Goal: Information Seeking & Learning: Learn about a topic

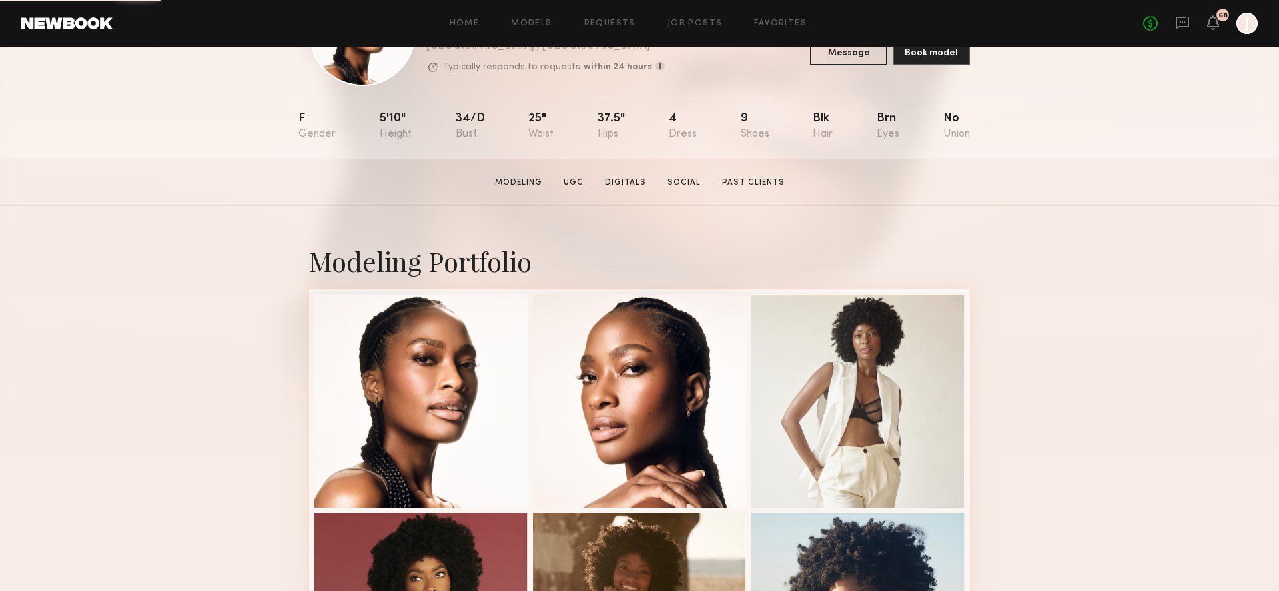
scroll to position [216, 0]
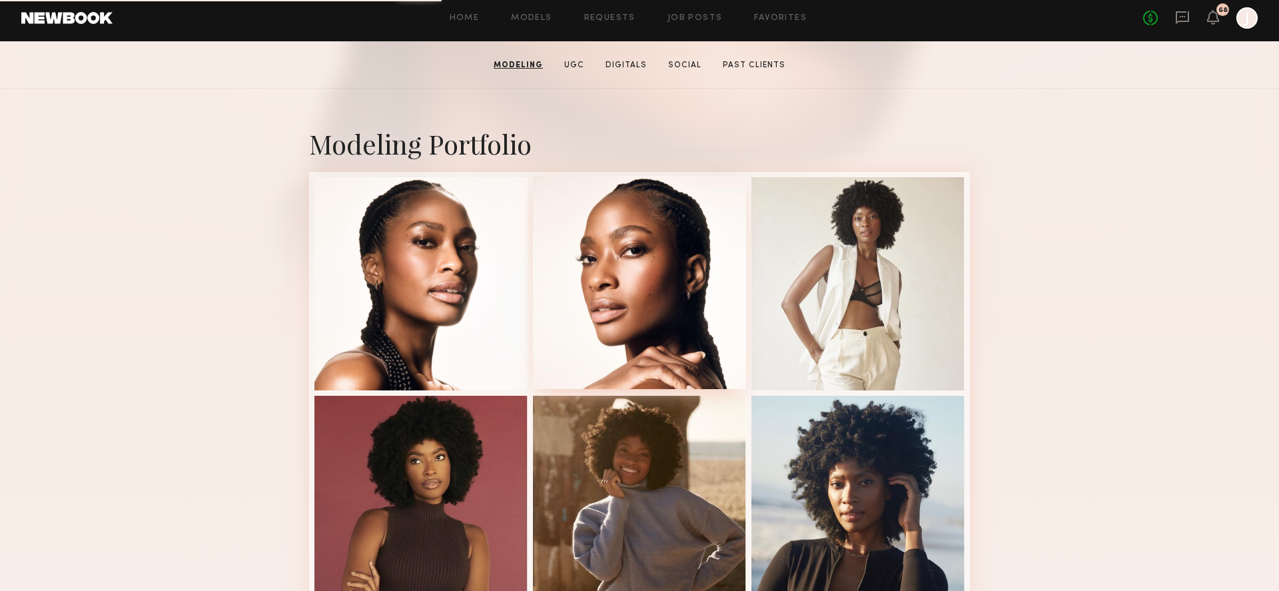
click at [673, 336] on div at bounding box center [639, 282] width 213 height 213
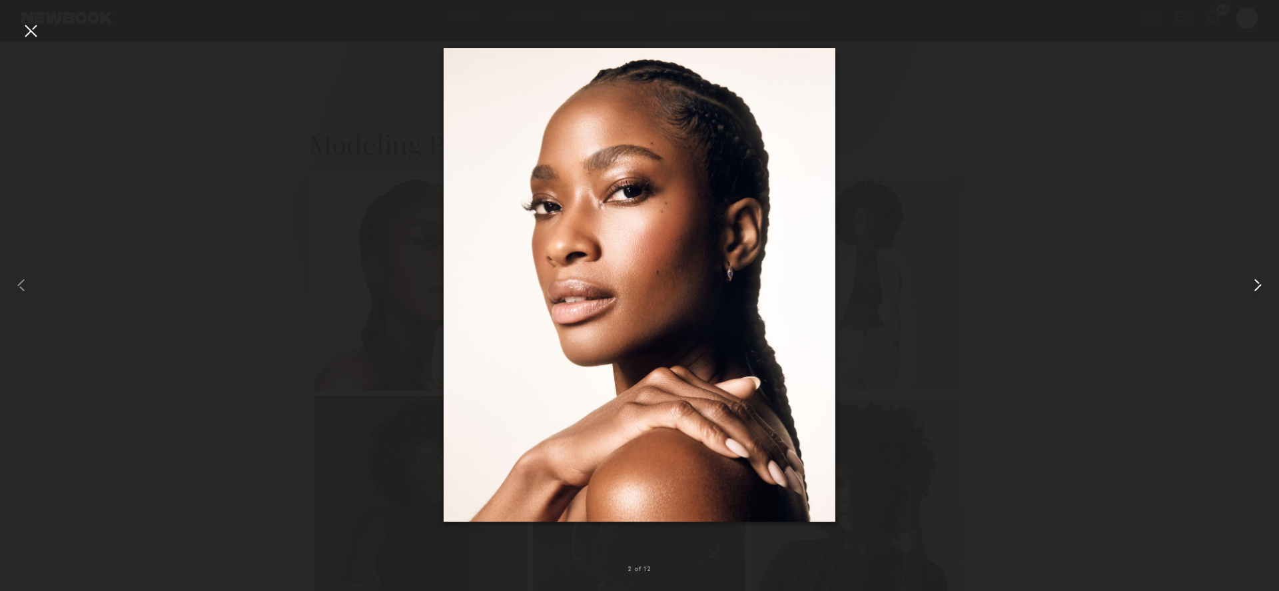
click at [1261, 286] on common-icon at bounding box center [1257, 284] width 21 height 21
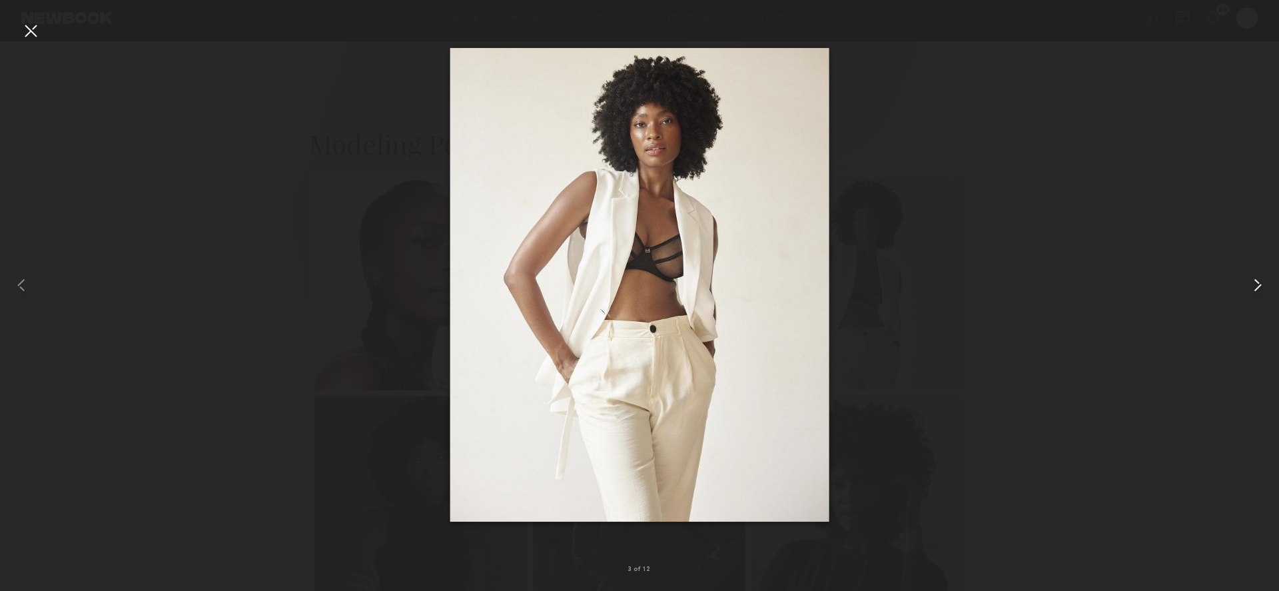
click at [1261, 286] on common-icon at bounding box center [1257, 284] width 21 height 21
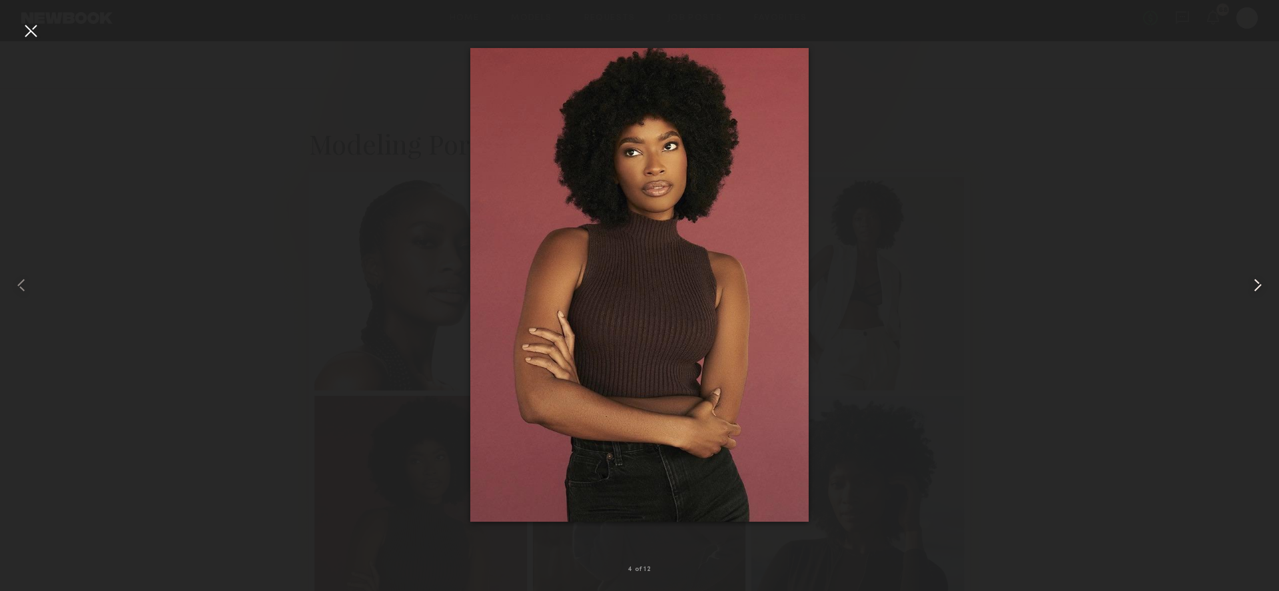
click at [1261, 286] on common-icon at bounding box center [1257, 284] width 21 height 21
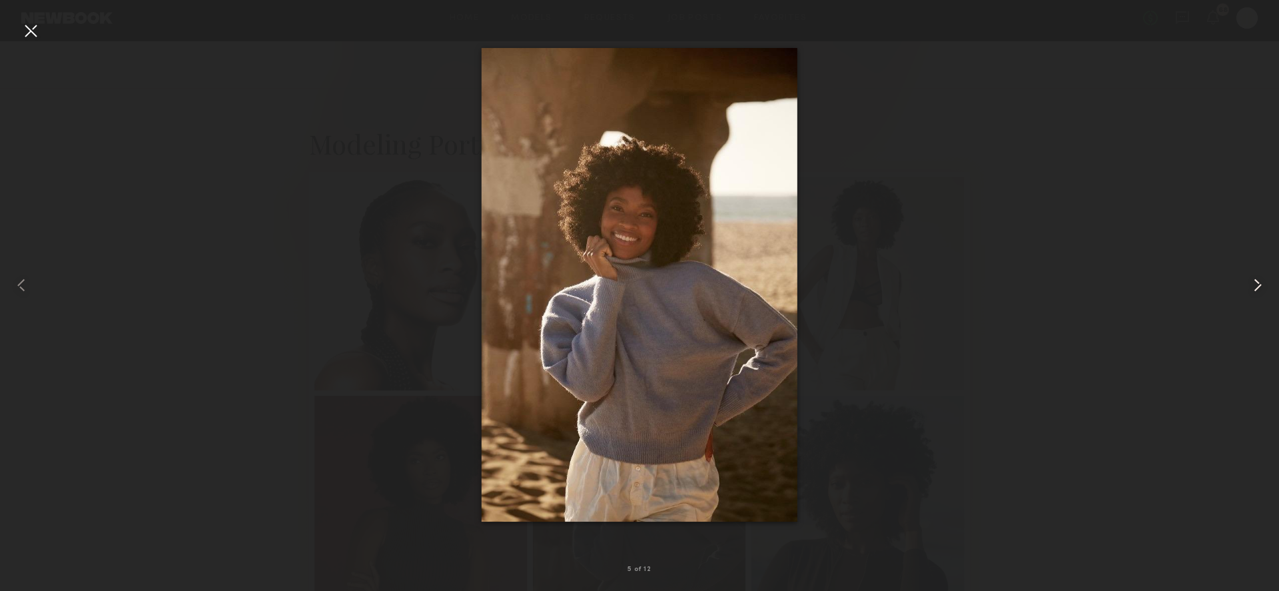
click at [1261, 286] on common-icon at bounding box center [1257, 284] width 21 height 21
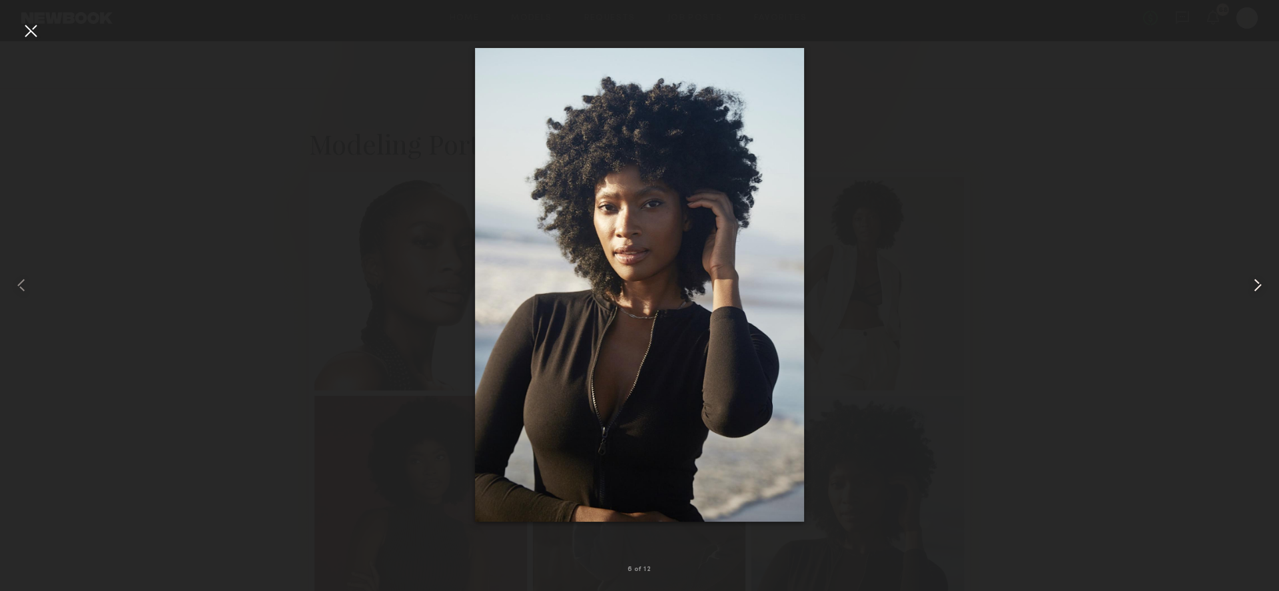
click at [1261, 286] on common-icon at bounding box center [1257, 284] width 21 height 21
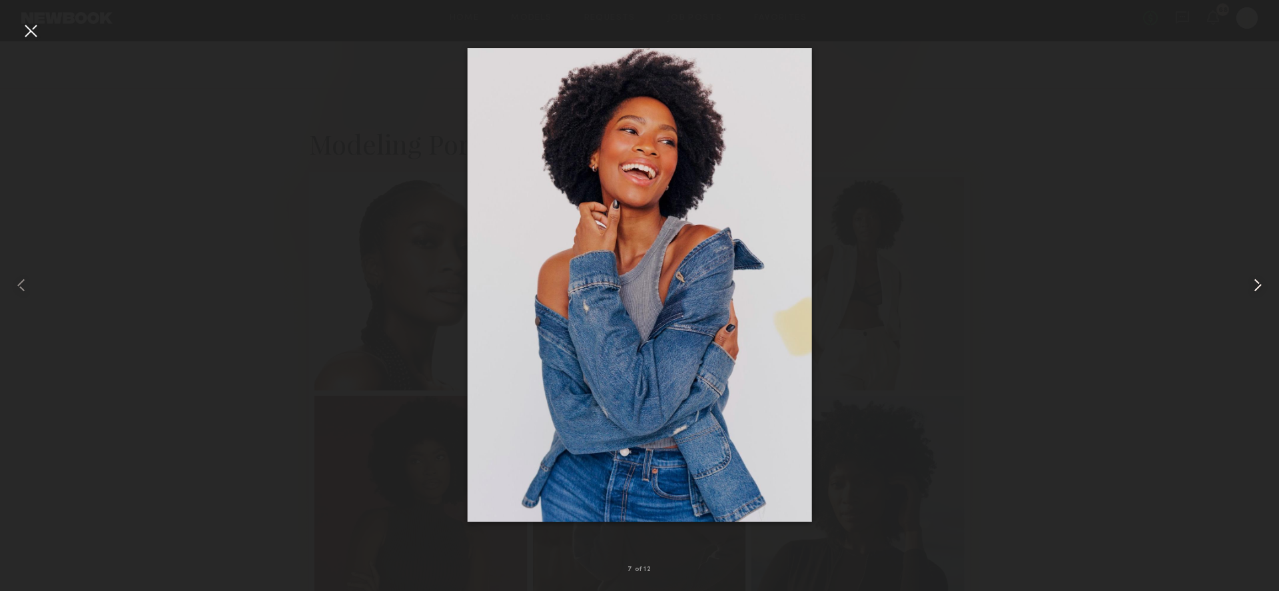
click at [1254, 286] on common-icon at bounding box center [1257, 284] width 21 height 21
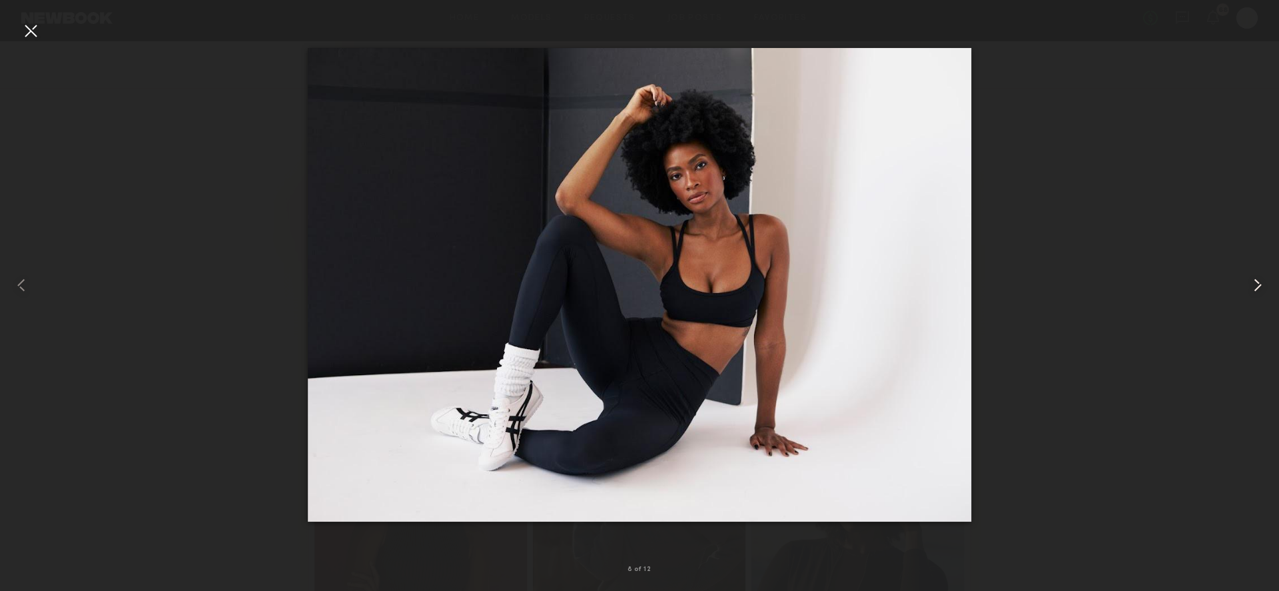
click at [1253, 286] on common-icon at bounding box center [1257, 284] width 21 height 21
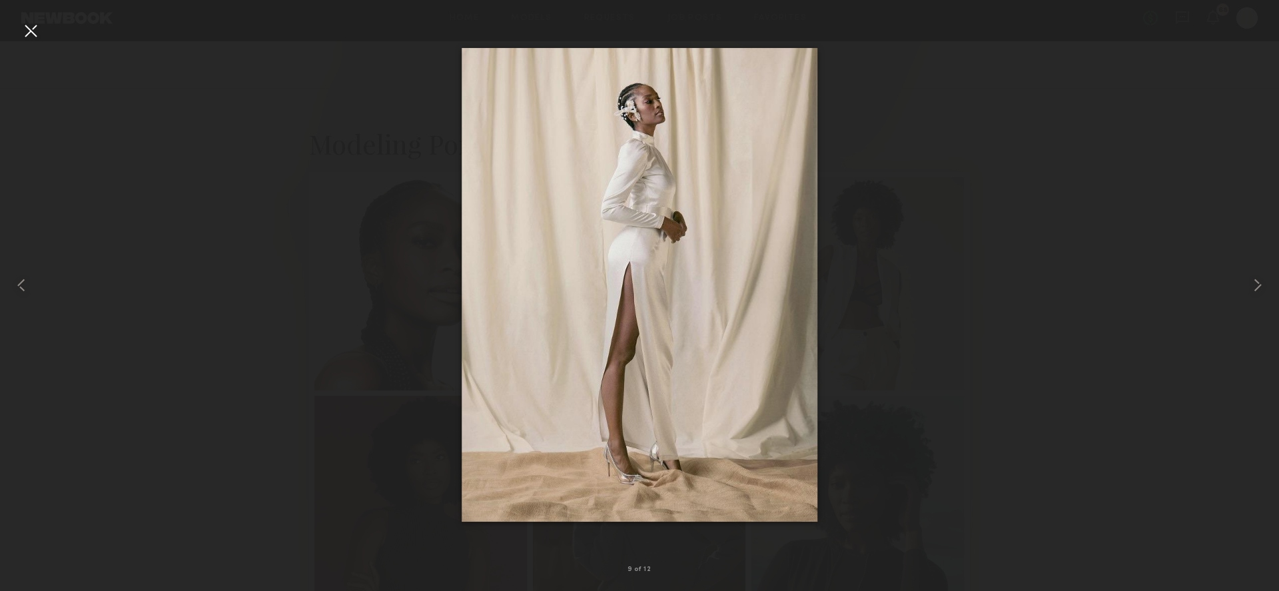
click at [1019, 331] on div at bounding box center [639, 284] width 1279 height 527
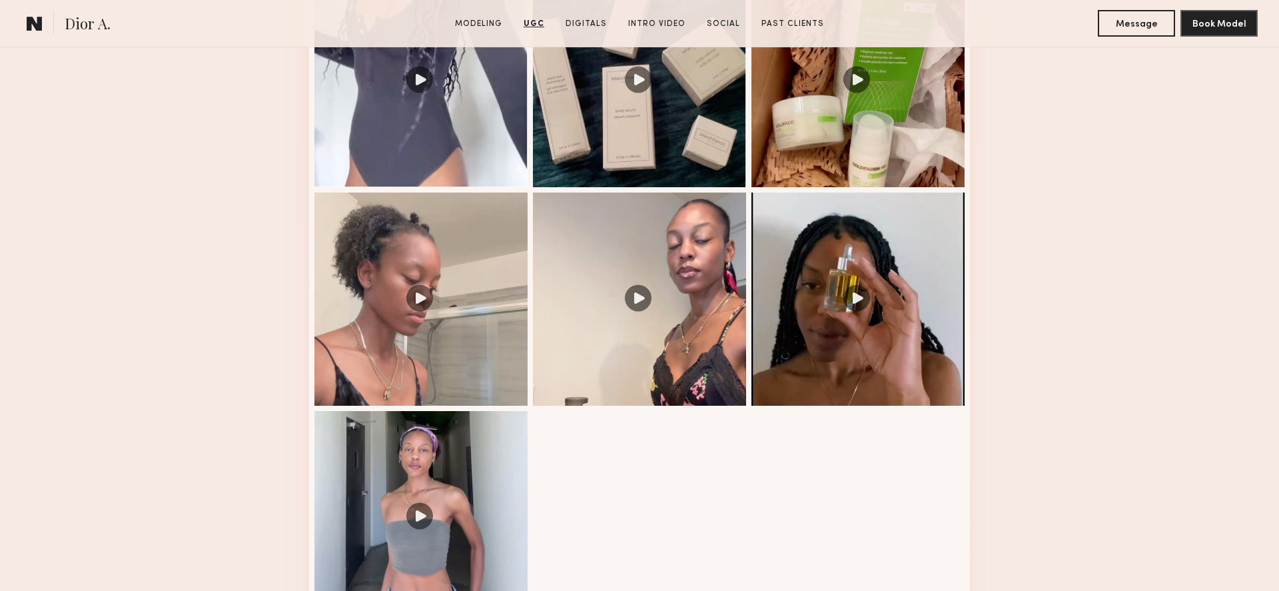
scroll to position [1478, 0]
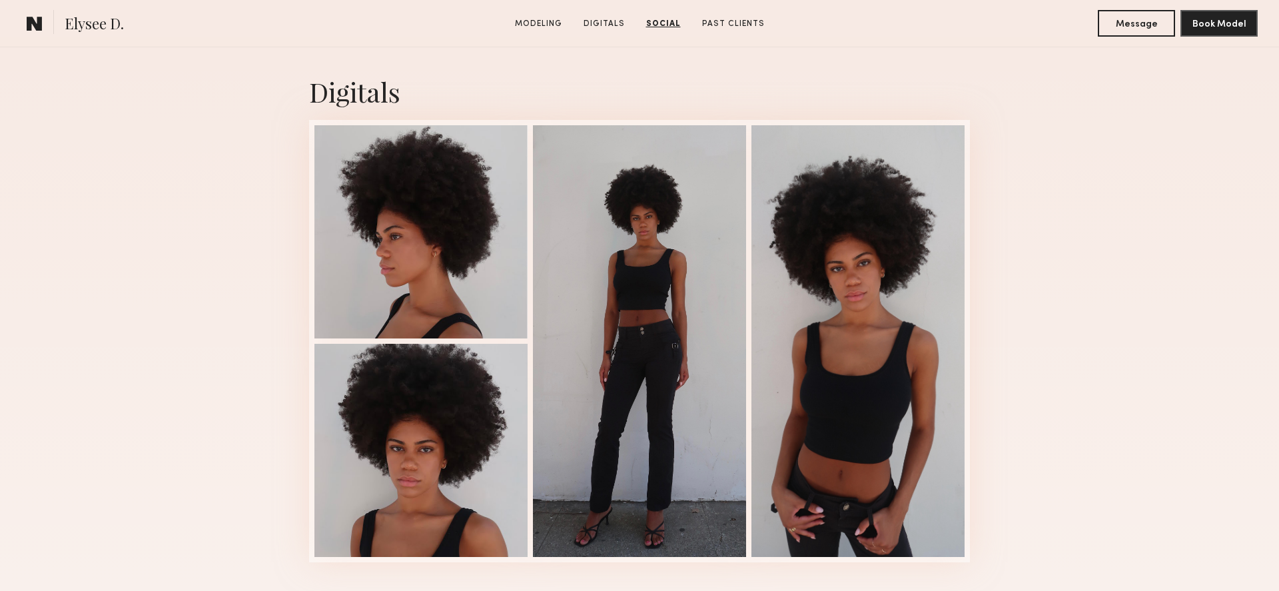
scroll to position [1146, 0]
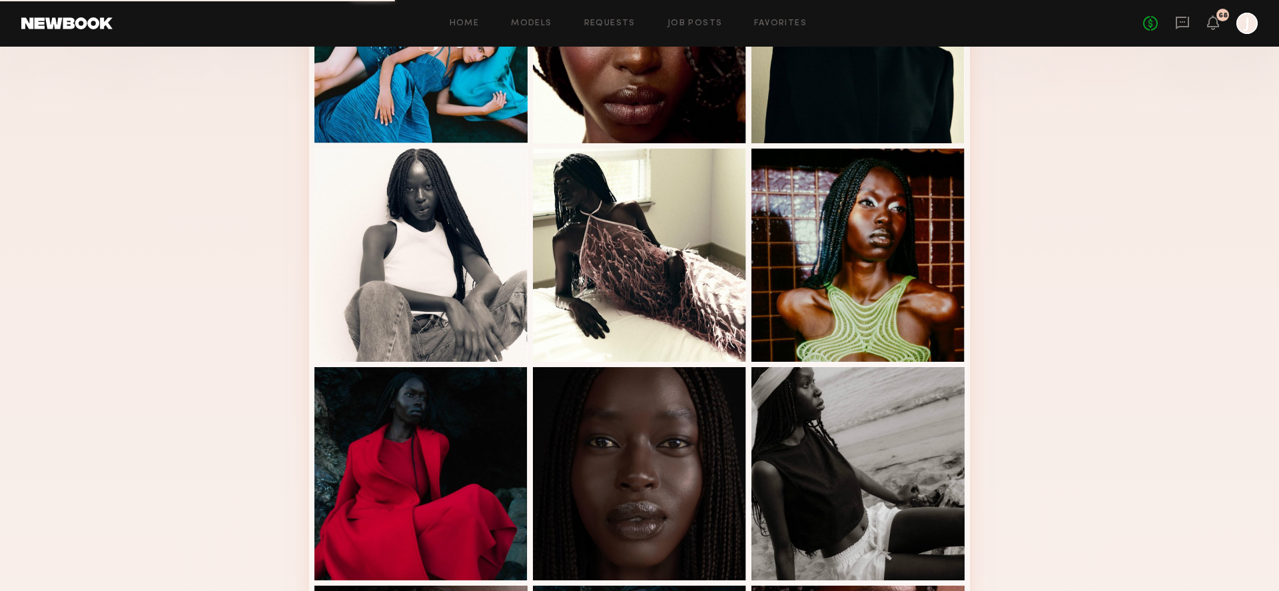
scroll to position [763, 0]
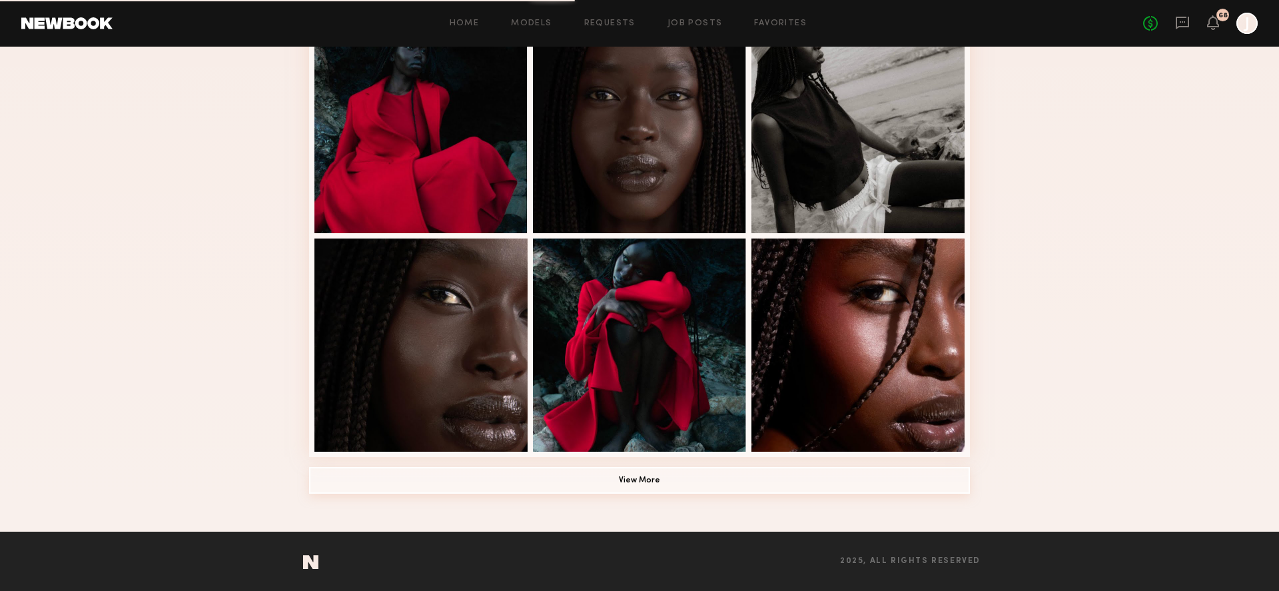
drag, startPoint x: 766, startPoint y: 484, endPoint x: 898, endPoint y: 456, distance: 134.8
click at [766, 484] on button "View More" at bounding box center [639, 480] width 661 height 27
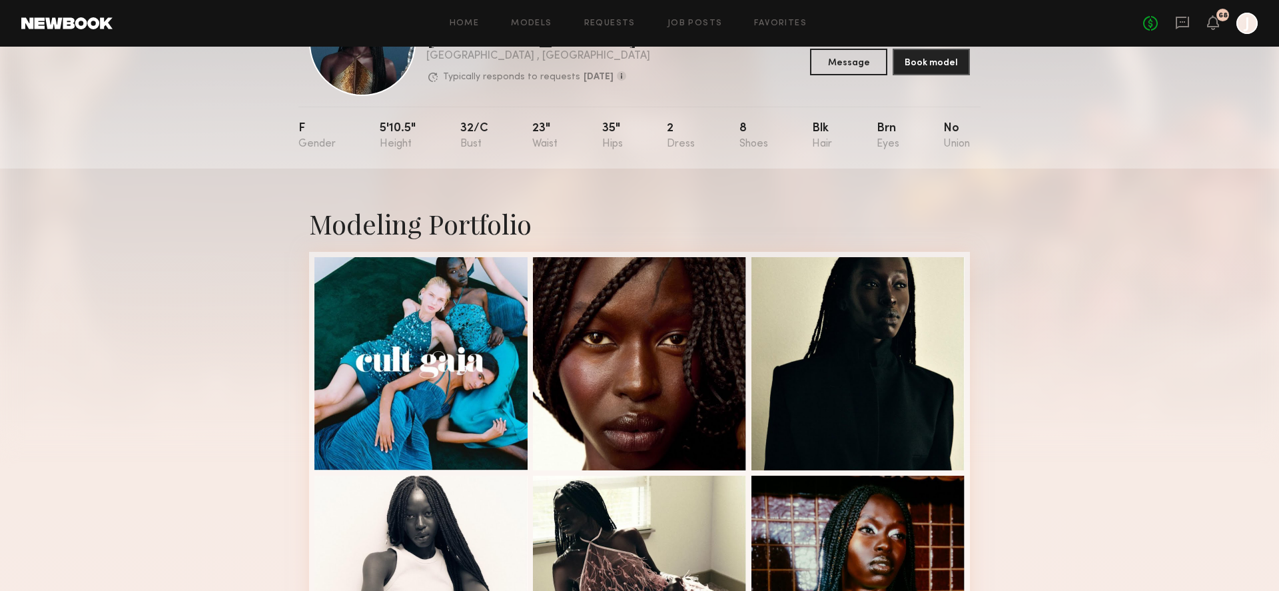
scroll to position [21, 0]
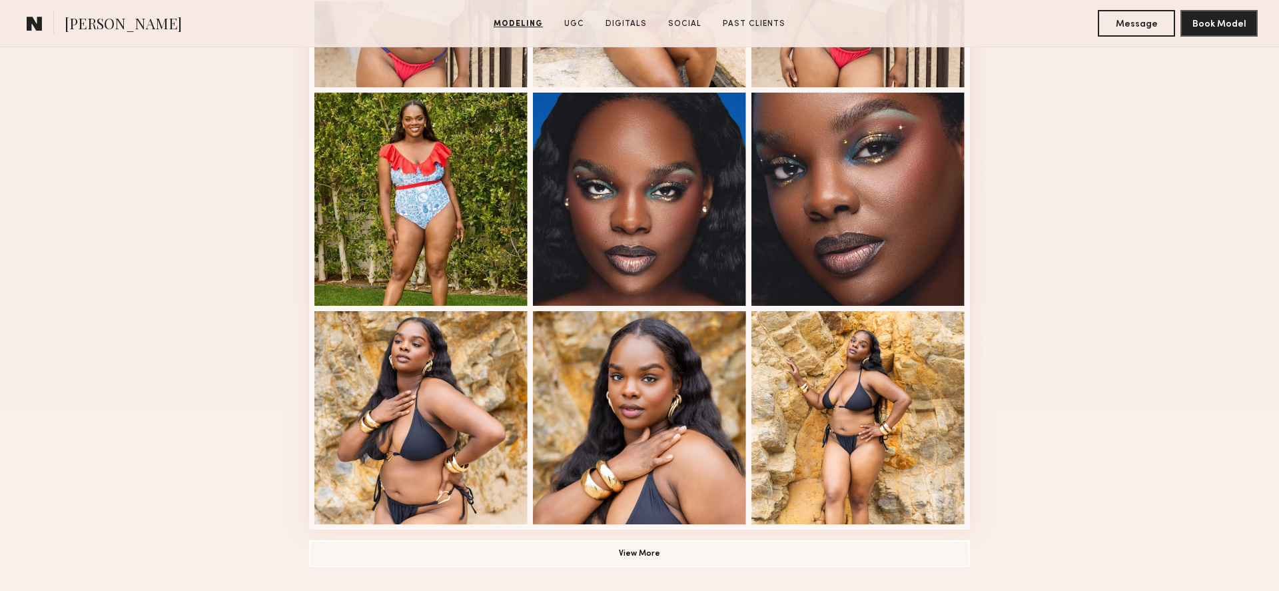
scroll to position [1036, 0]
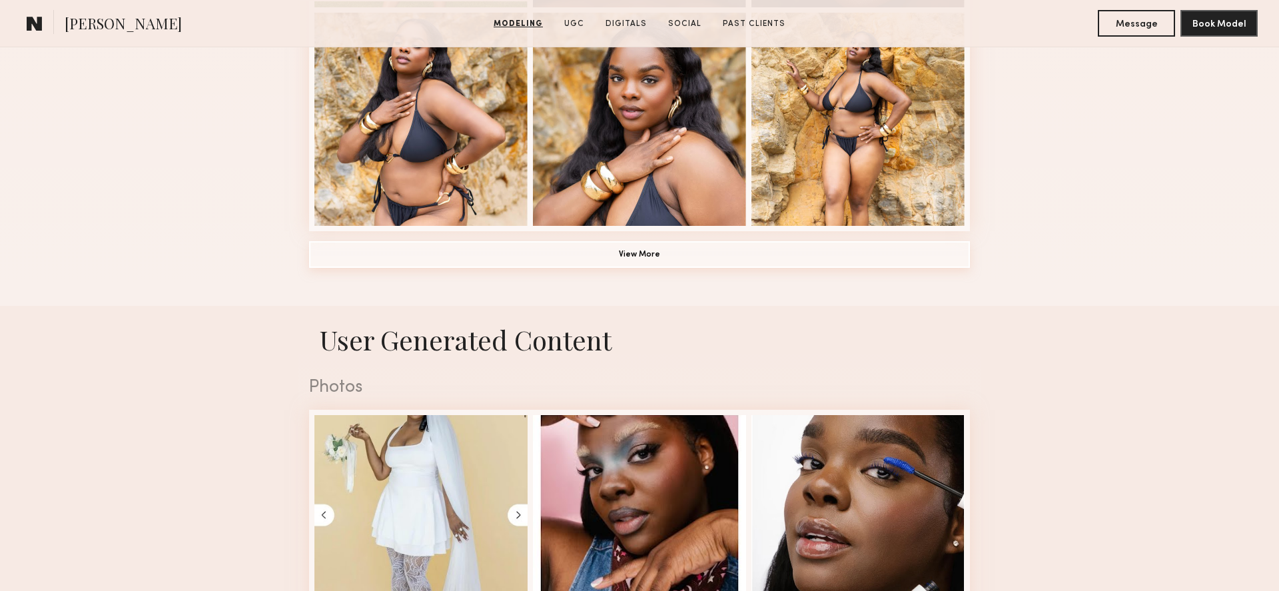
click at [695, 261] on button "View More" at bounding box center [639, 254] width 661 height 27
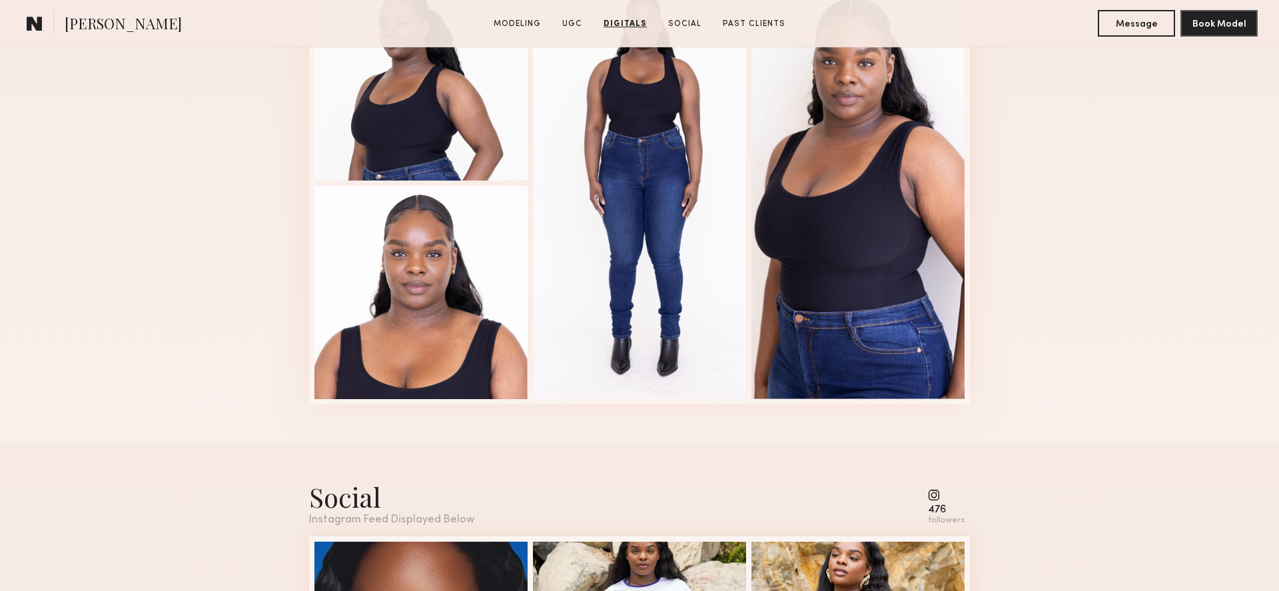
scroll to position [2801, 0]
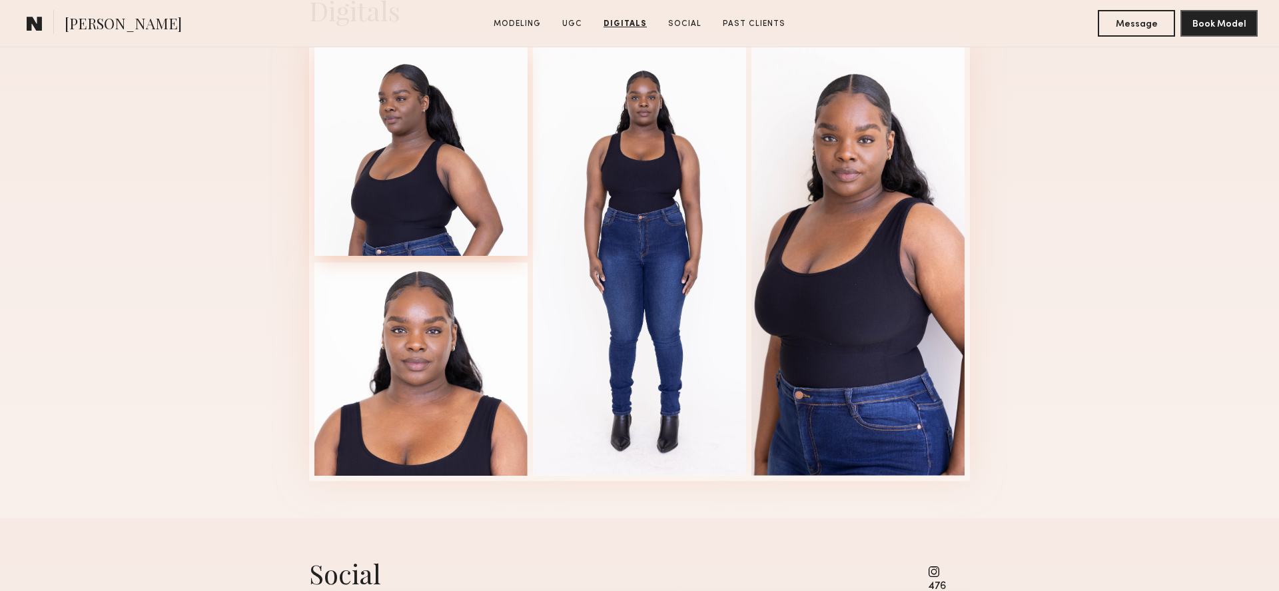
click at [408, 135] on div at bounding box center [420, 149] width 213 height 213
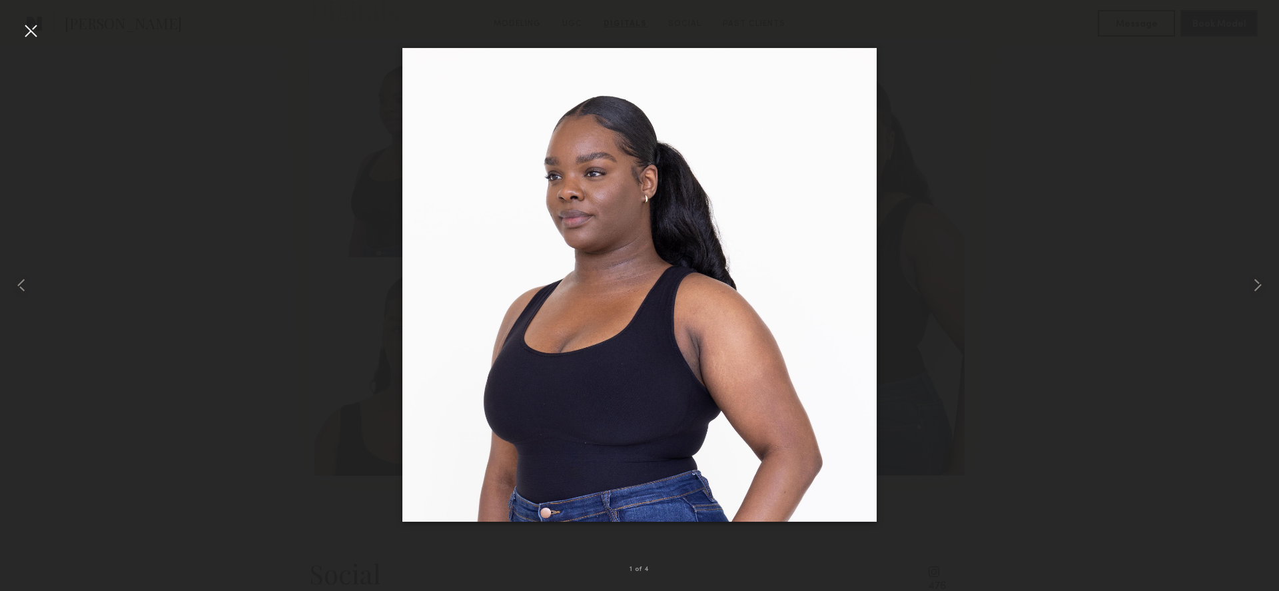
click at [1042, 131] on div at bounding box center [639, 284] width 1279 height 527
drag, startPoint x: 1063, startPoint y: 88, endPoint x: 1072, endPoint y: 7, distance: 81.0
click at [1063, 83] on div at bounding box center [639, 284] width 1279 height 527
